Goal: Task Accomplishment & Management: Manage account settings

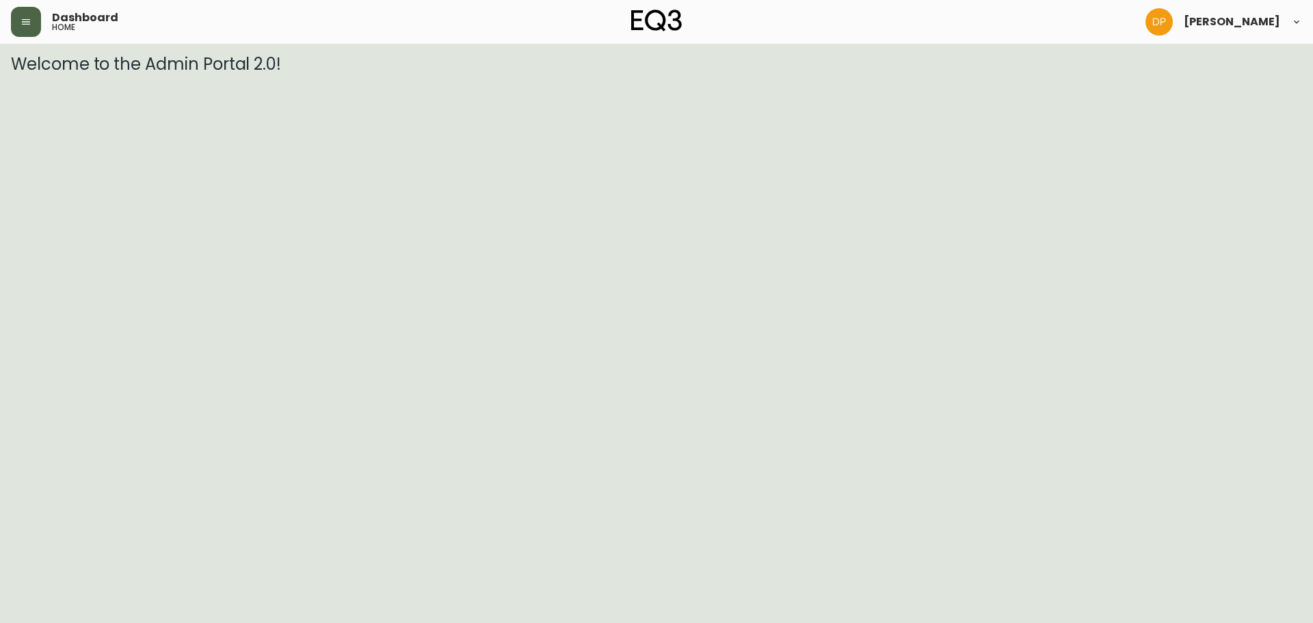
click at [21, 21] on icon "button" at bounding box center [26, 21] width 11 height 11
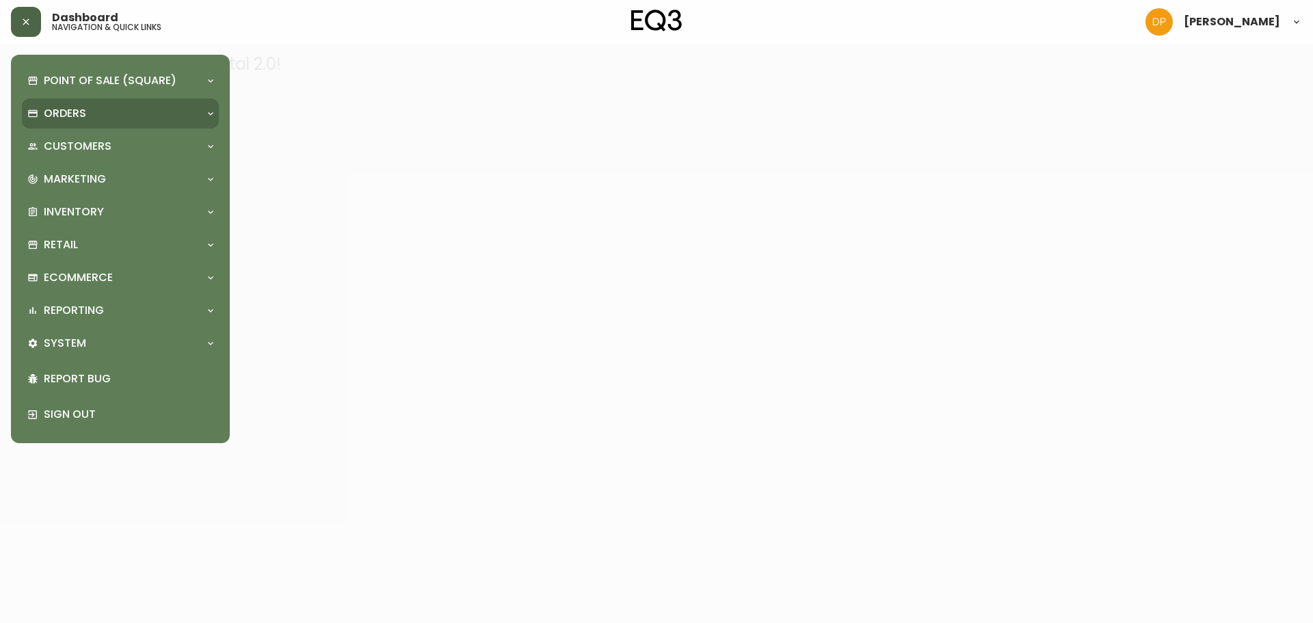
click at [90, 101] on div "Orders" at bounding box center [120, 113] width 197 height 30
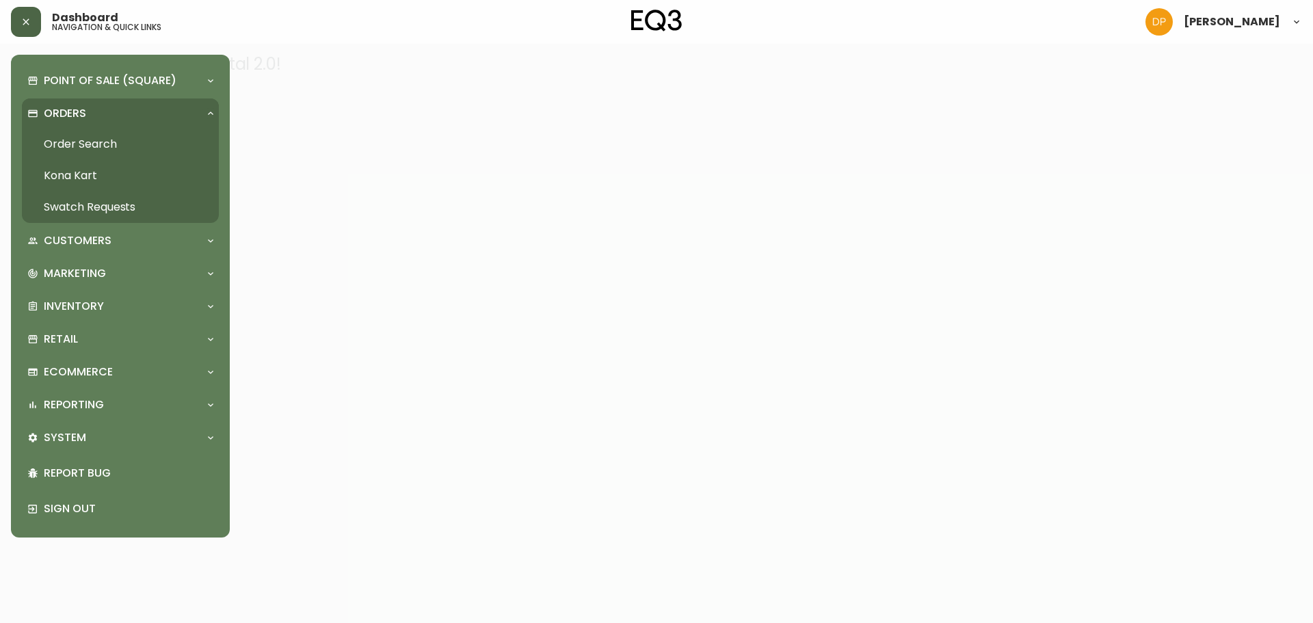
click at [139, 149] on link "Order Search" at bounding box center [120, 144] width 197 height 31
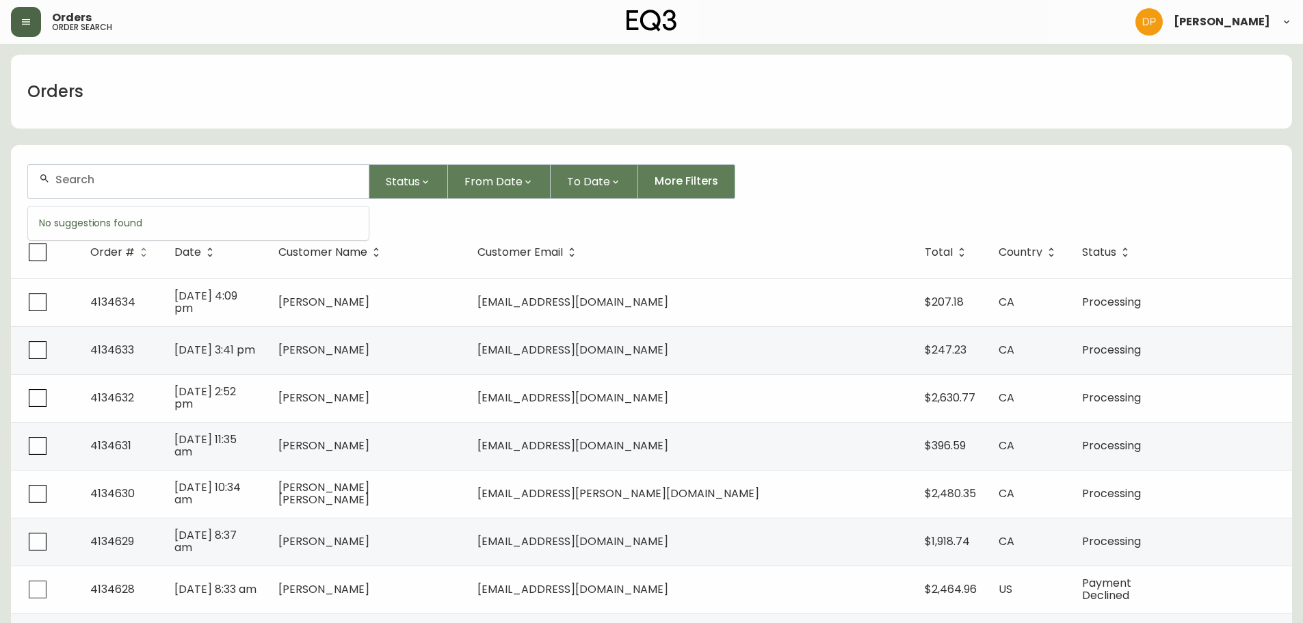
click at [222, 174] on input "text" at bounding box center [206, 179] width 302 height 13
paste input "4132514"
type input "4132514"
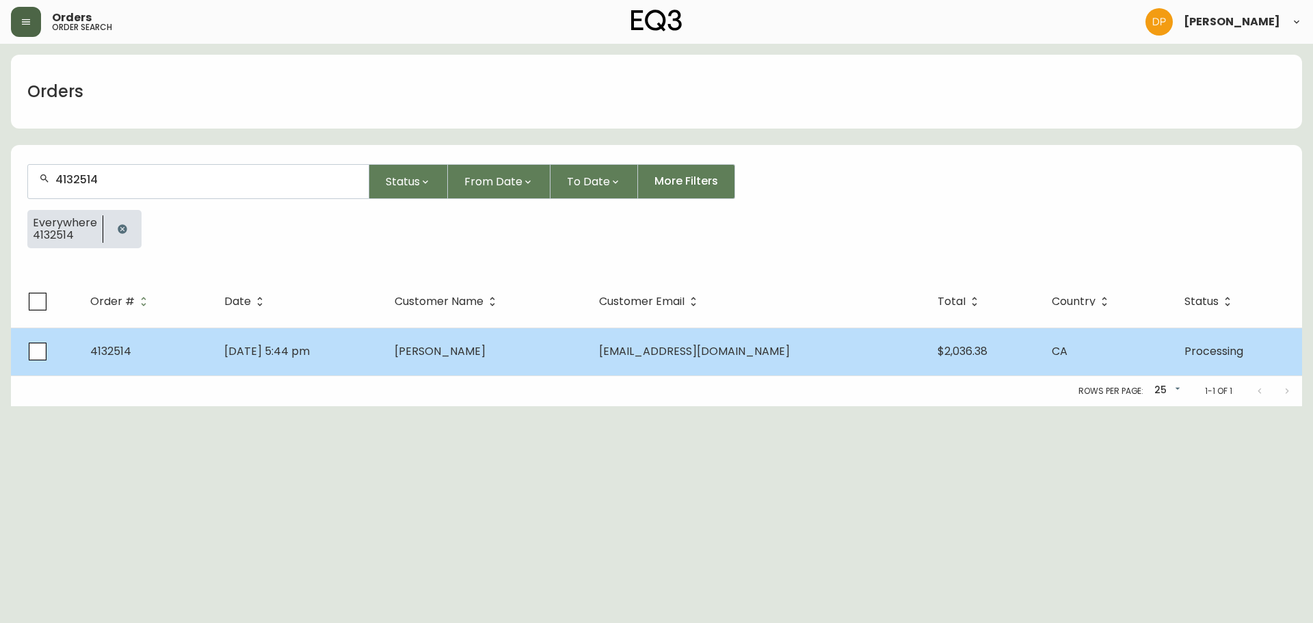
click at [431, 330] on td "[PERSON_NAME]" at bounding box center [486, 352] width 204 height 48
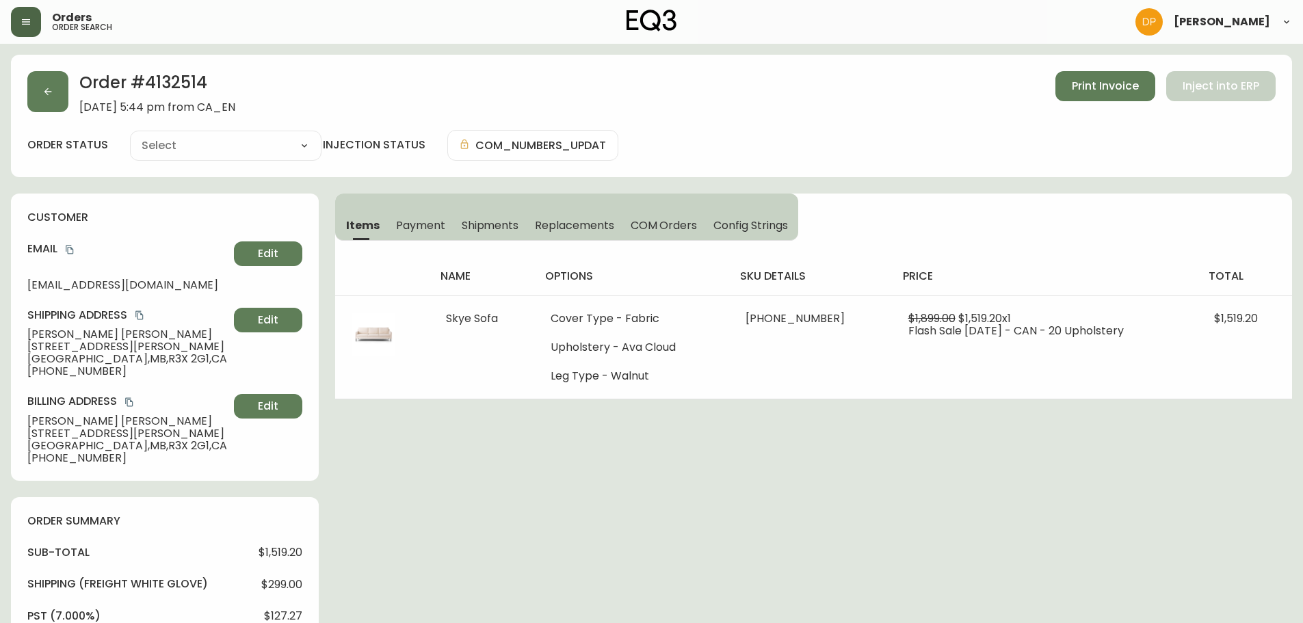
type input "Processing"
select select "PROCESSING"
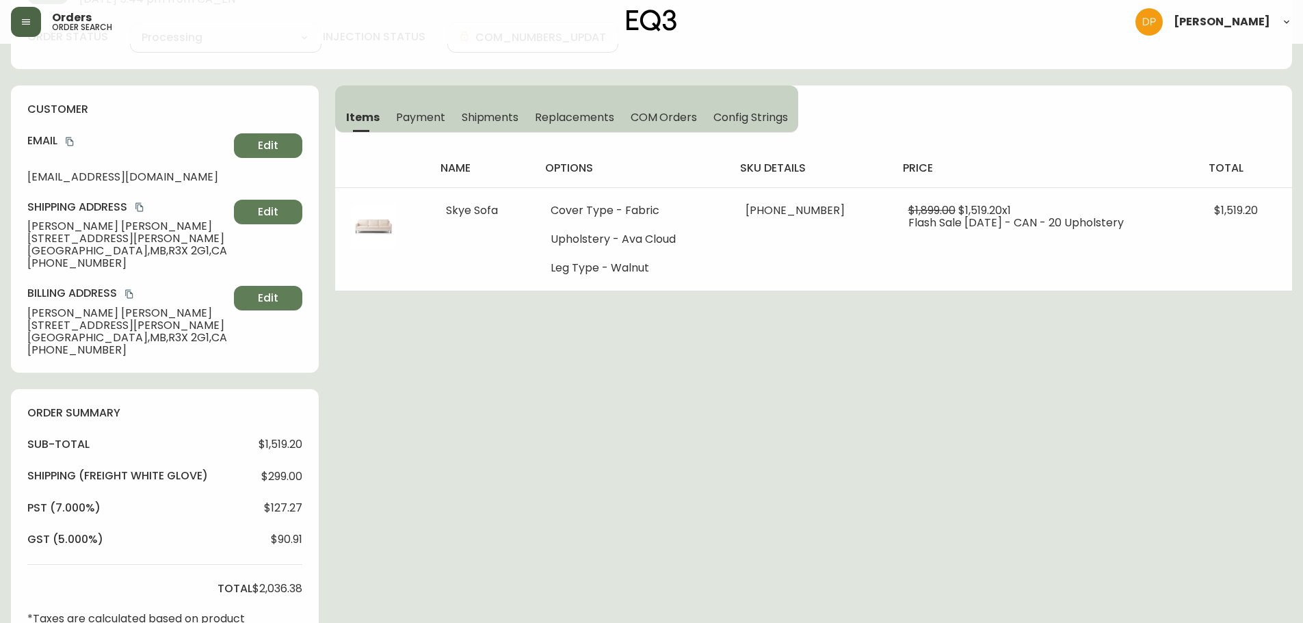
scroll to position [103, 0]
